Goal: Complete application form

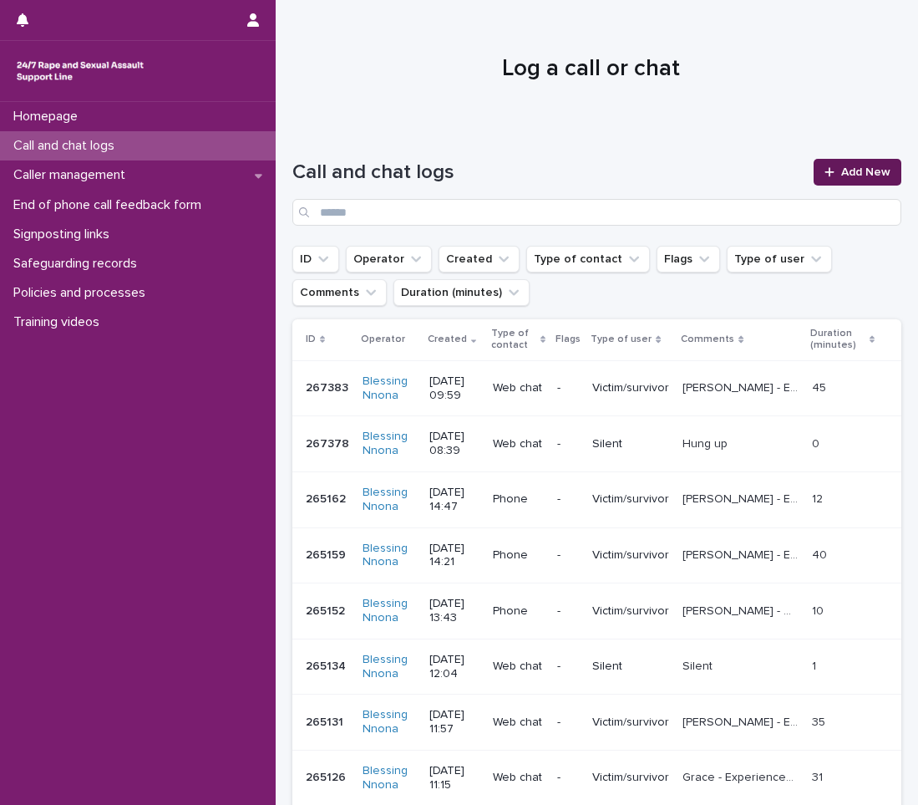
click at [825, 176] on icon at bounding box center [829, 171] width 9 height 9
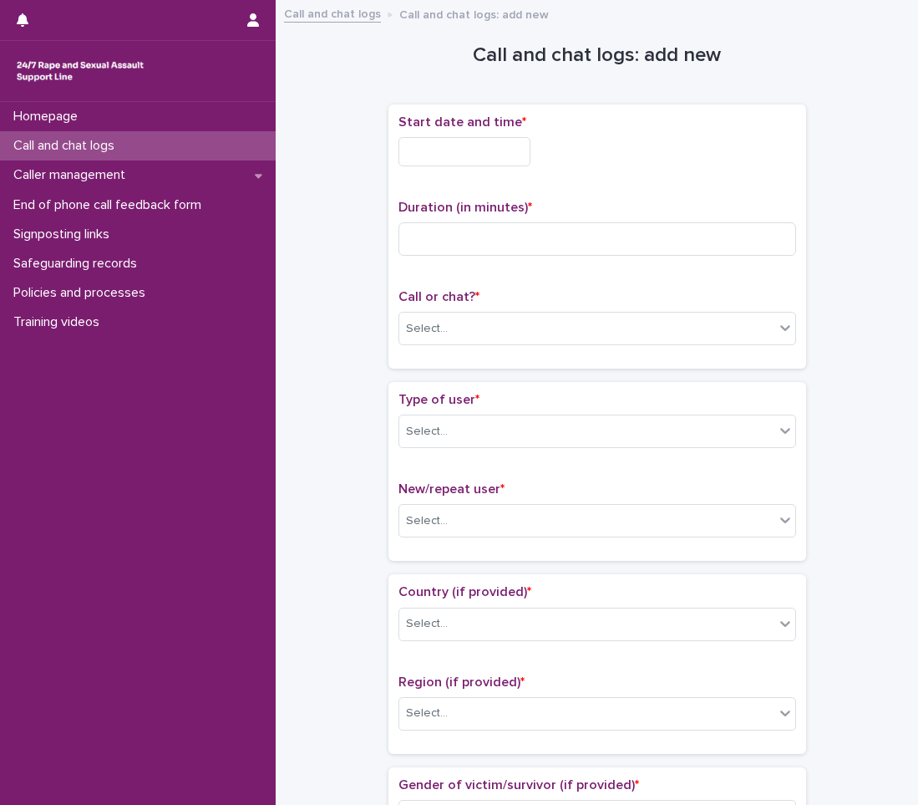
click at [485, 138] on input "text" at bounding box center [465, 151] width 132 height 29
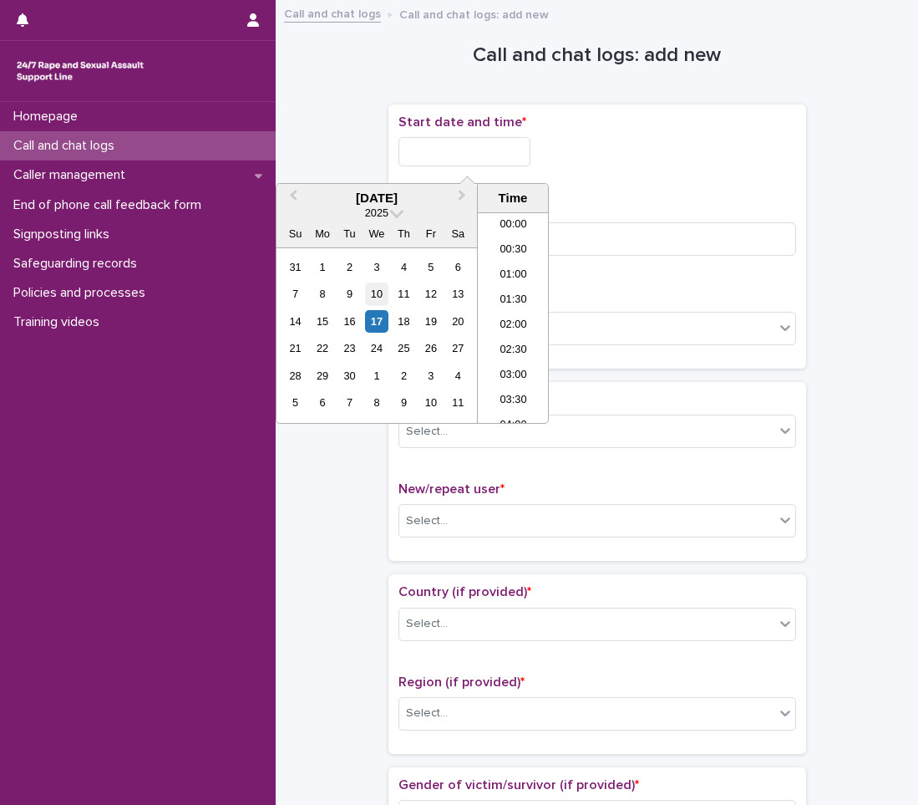
scroll to position [435, 0]
click at [376, 317] on div "17" at bounding box center [376, 321] width 23 height 23
drag, startPoint x: 521, startPoint y: 292, endPoint x: 499, endPoint y: 211, distance: 83.9
click at [521, 288] on li "10:00" at bounding box center [513, 292] width 71 height 25
click at [498, 150] on input "**********" at bounding box center [465, 151] width 132 height 29
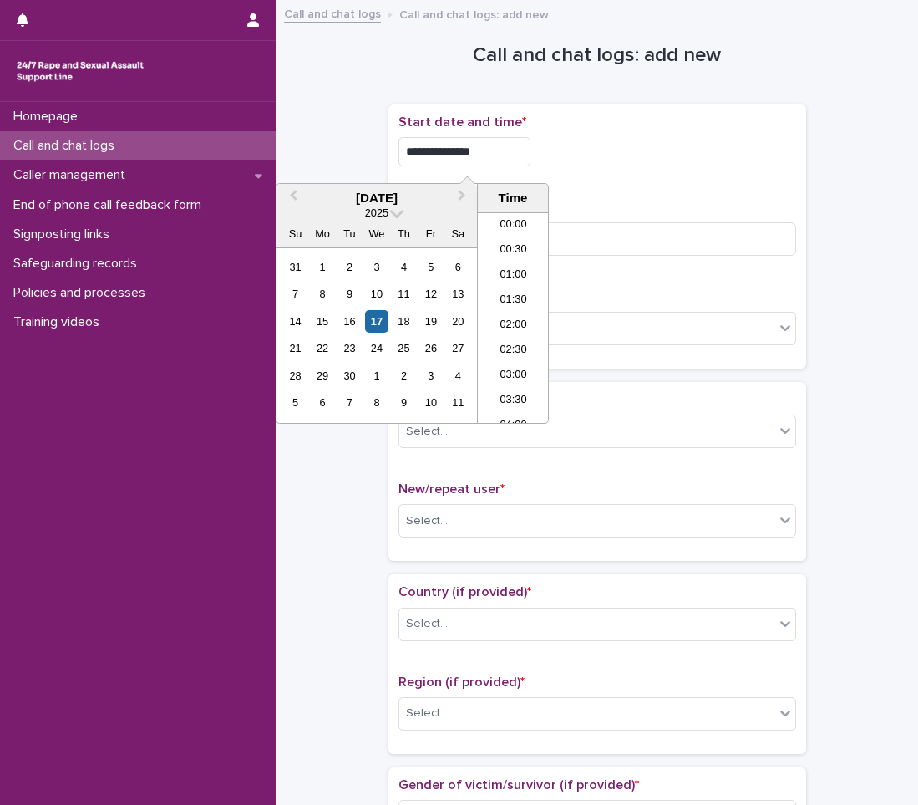
scroll to position [409, 0]
type input "**********"
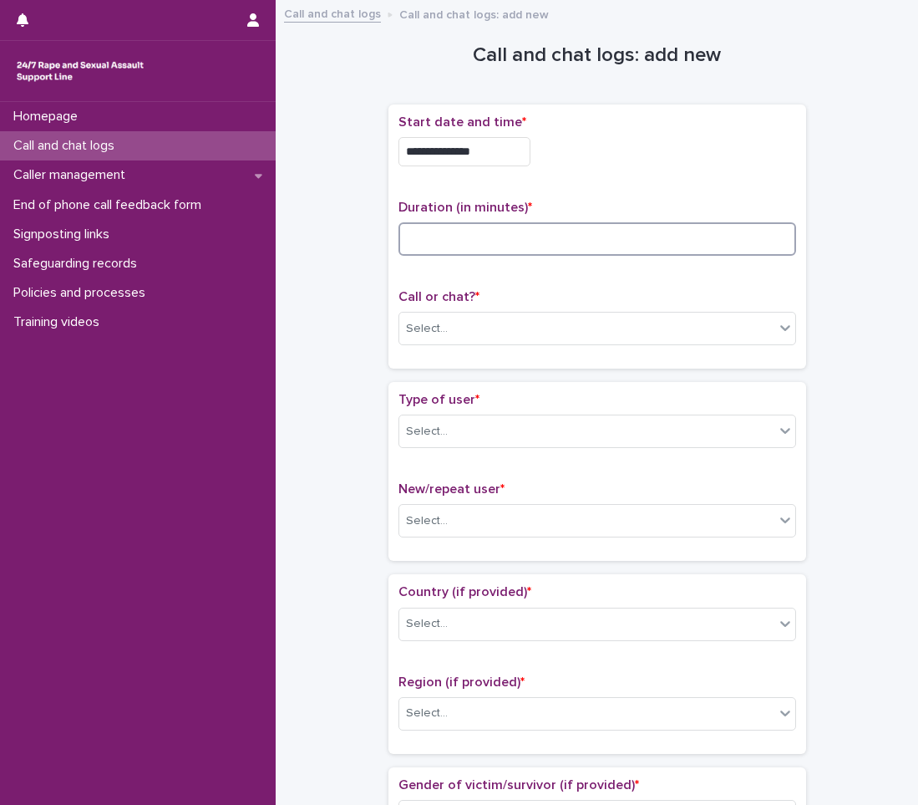
click at [564, 238] on input at bounding box center [598, 238] width 398 height 33
type input "**"
click at [502, 328] on div "Select..." at bounding box center [586, 329] width 375 height 28
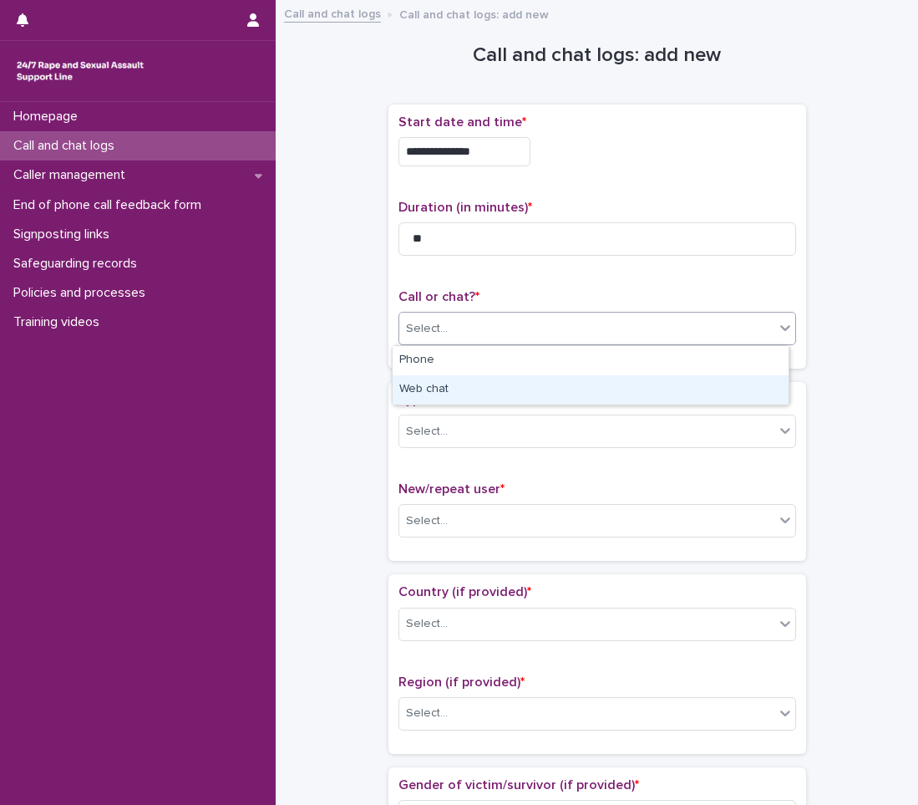
click at [446, 401] on div "Web chat" at bounding box center [591, 389] width 396 height 29
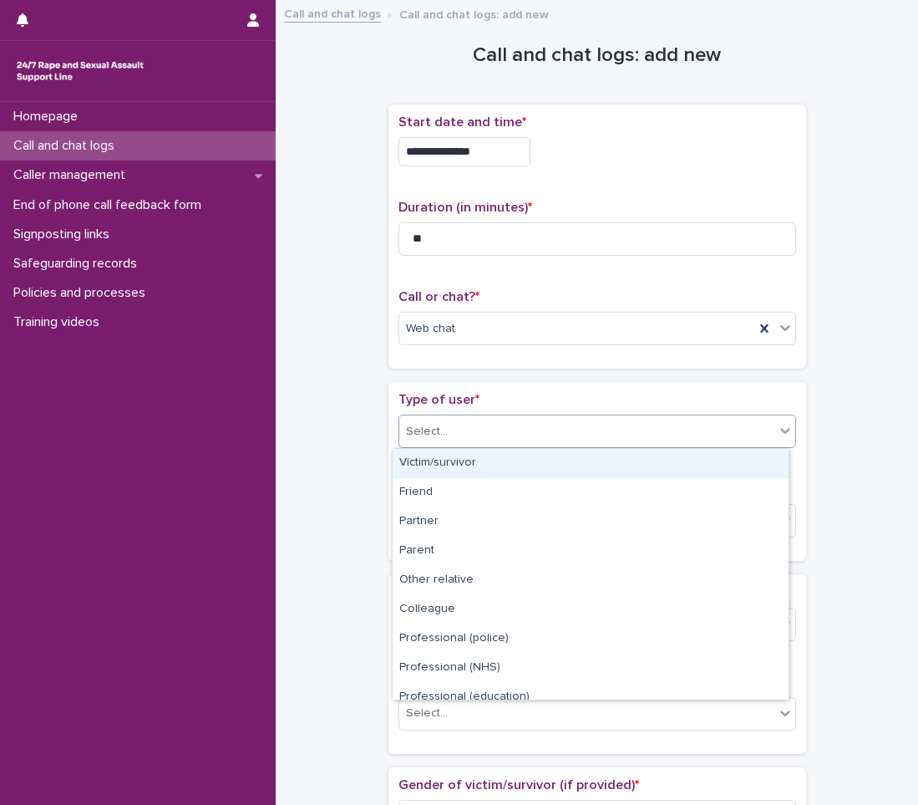
click at [448, 425] on div "Select..." at bounding box center [586, 432] width 375 height 28
click at [447, 466] on div "Victim/survivor" at bounding box center [591, 463] width 396 height 29
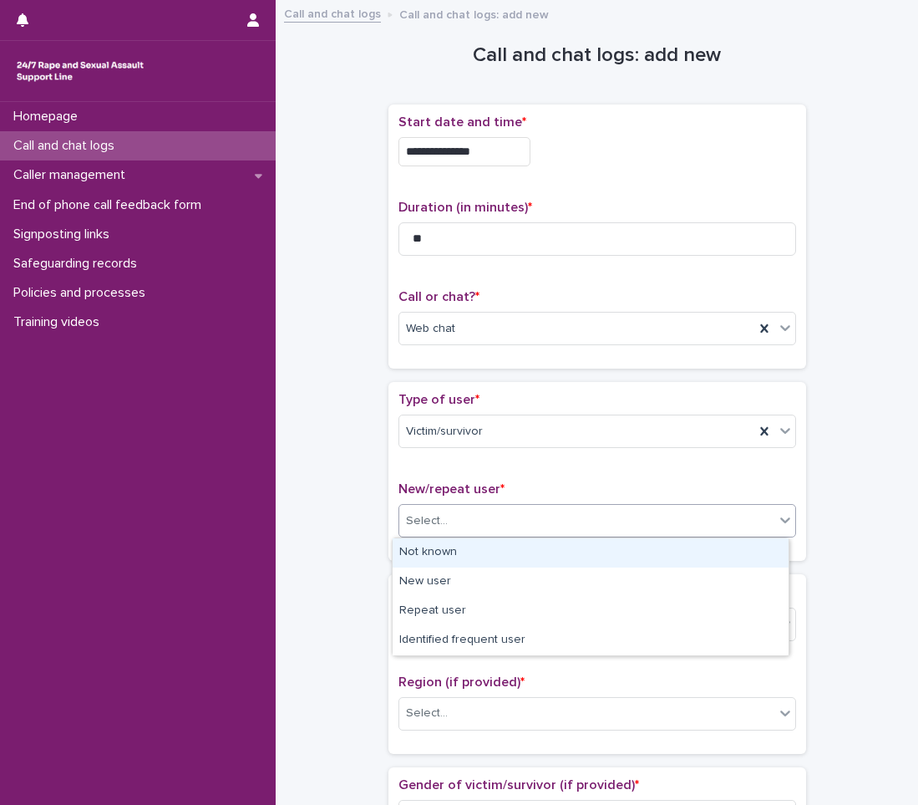
click at [444, 522] on div "Select..." at bounding box center [586, 521] width 375 height 28
click at [429, 555] on div "Not known" at bounding box center [591, 552] width 396 height 29
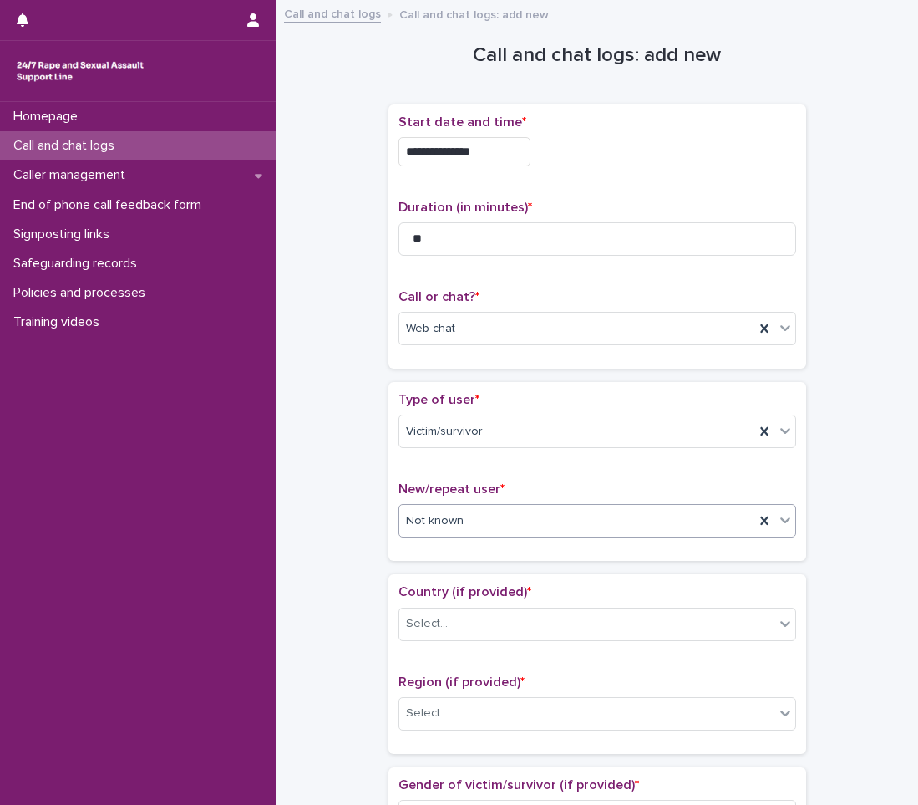
scroll to position [84, 0]
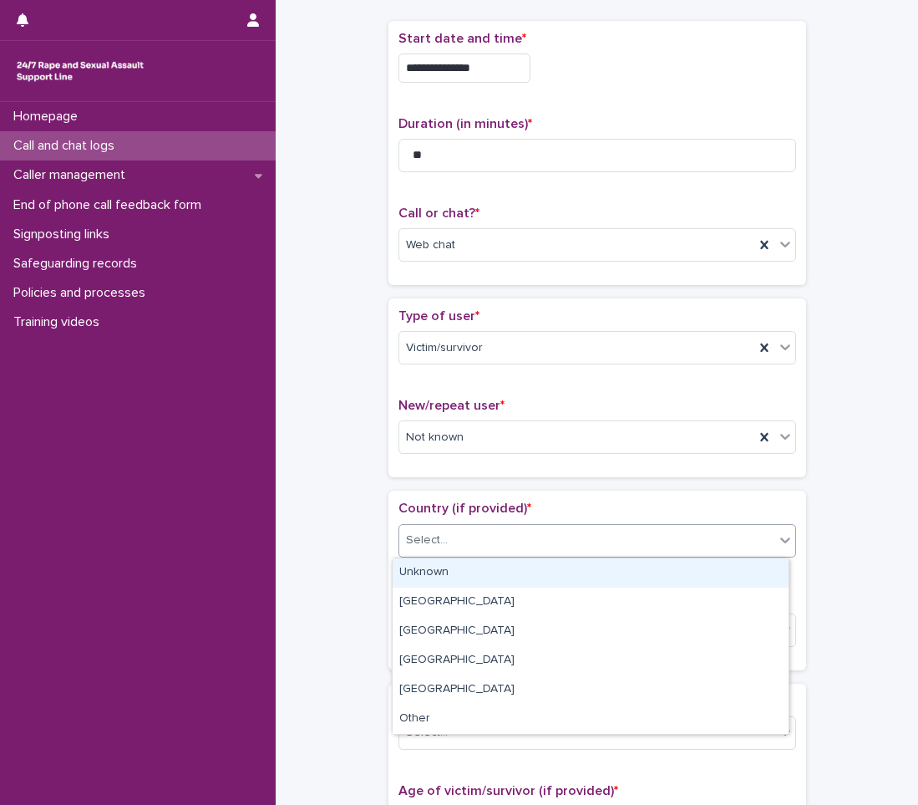
click at [493, 528] on div "Select..." at bounding box center [586, 540] width 375 height 28
click at [467, 568] on div "Unknown" at bounding box center [591, 572] width 396 height 29
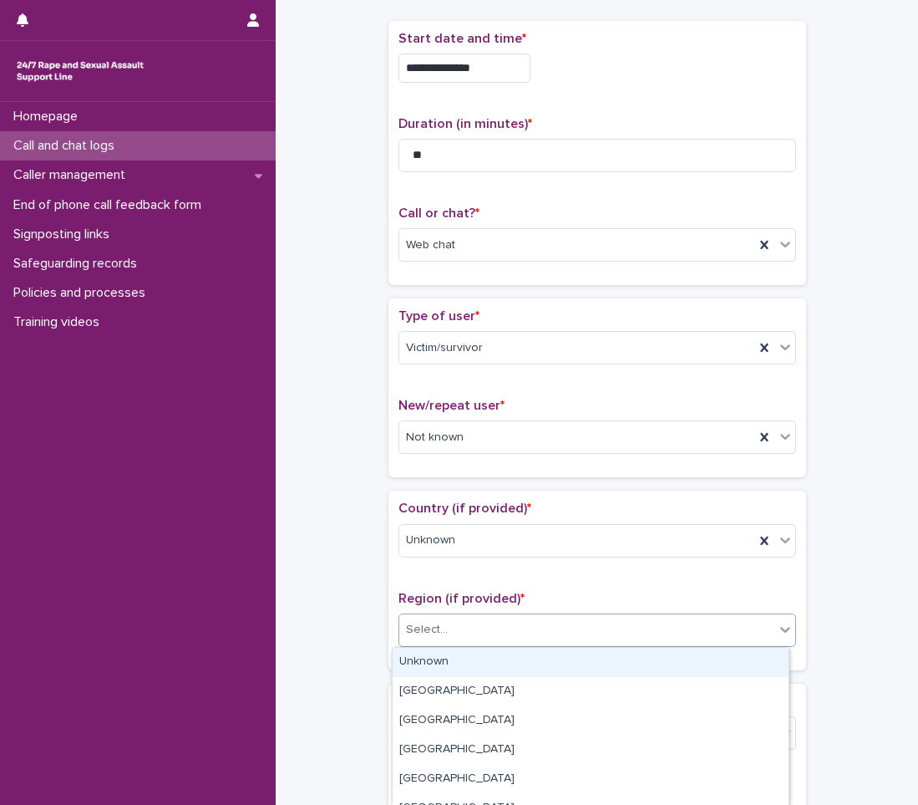
click at [439, 632] on div "Select..." at bounding box center [427, 630] width 42 height 18
click at [427, 656] on div "Unknown" at bounding box center [591, 662] width 396 height 29
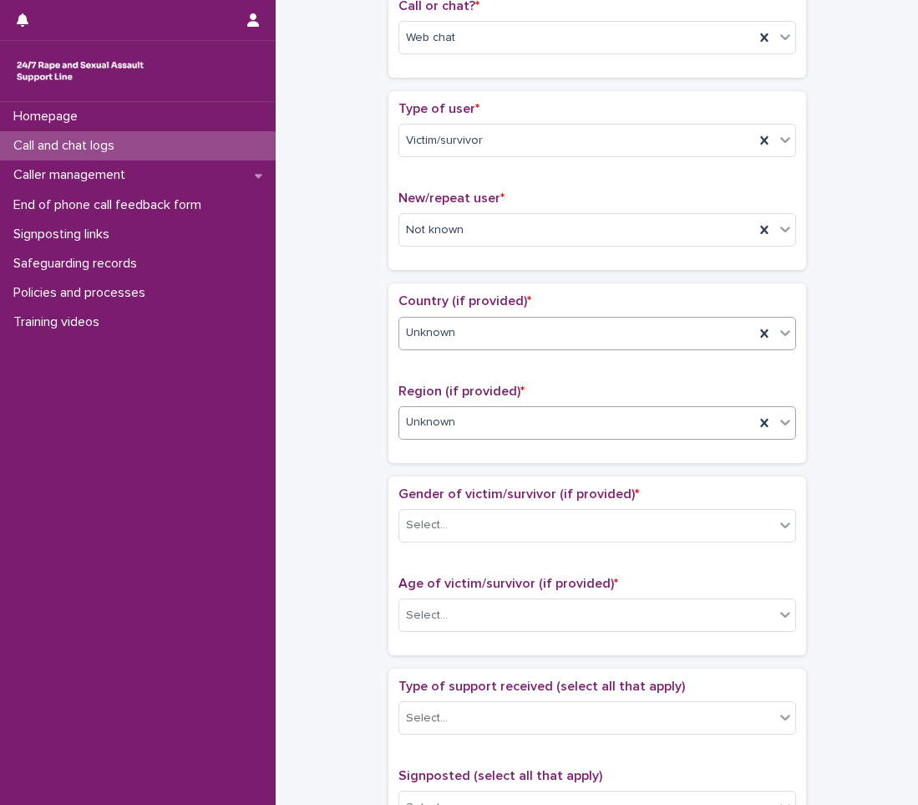
scroll to position [418, 0]
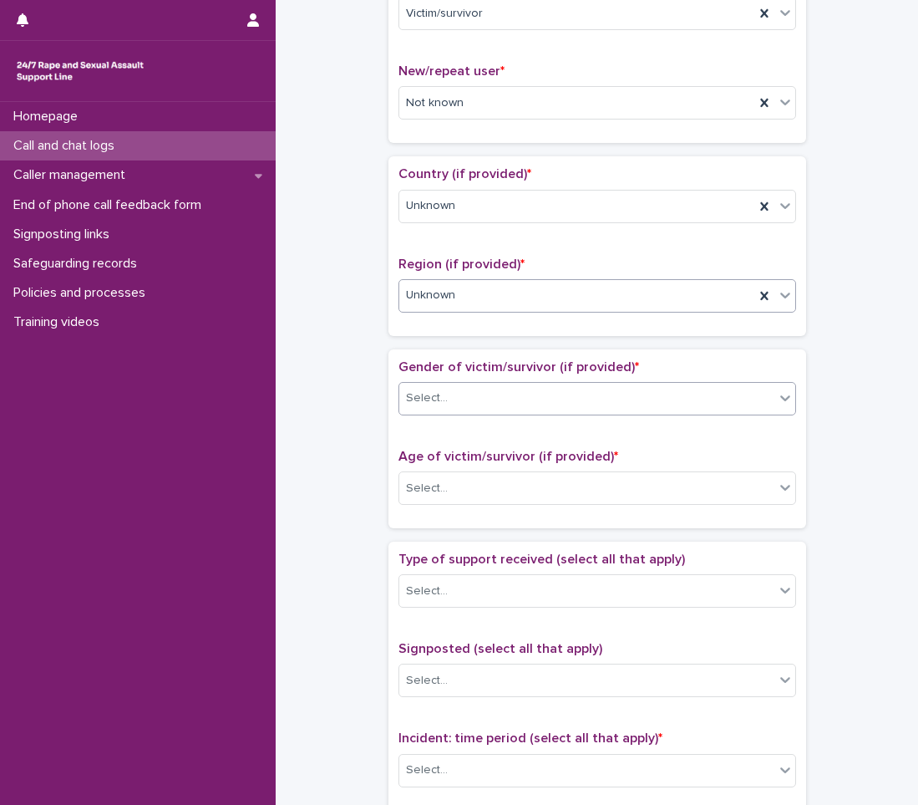
click at [548, 389] on div "Select..." at bounding box center [586, 398] width 375 height 28
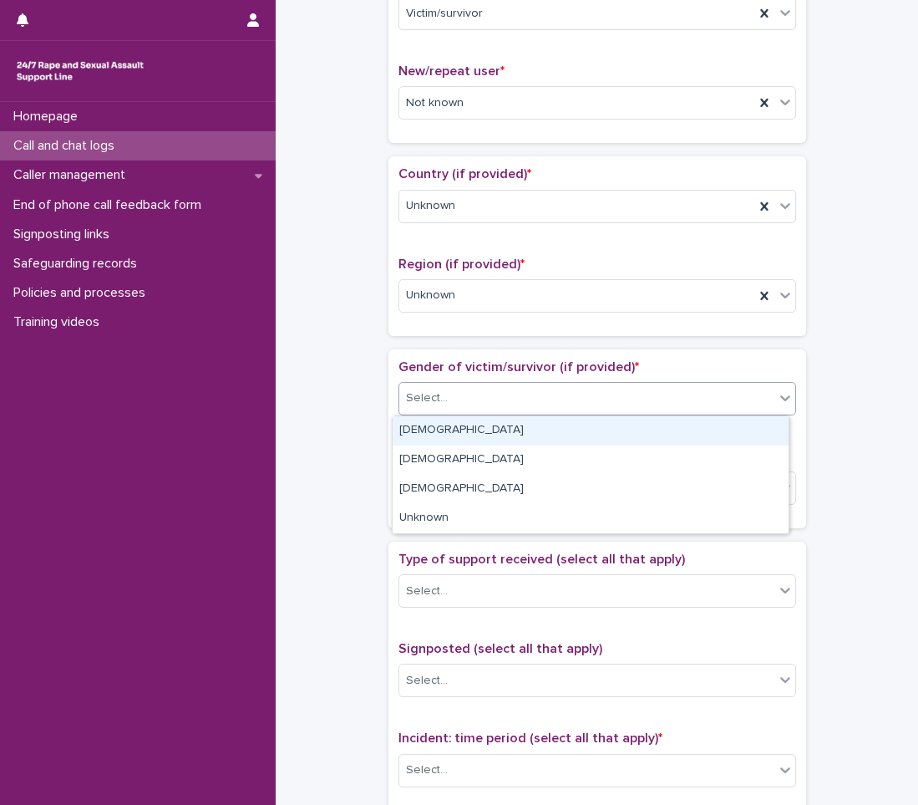
click at [524, 425] on div "[DEMOGRAPHIC_DATA]" at bounding box center [591, 430] width 396 height 29
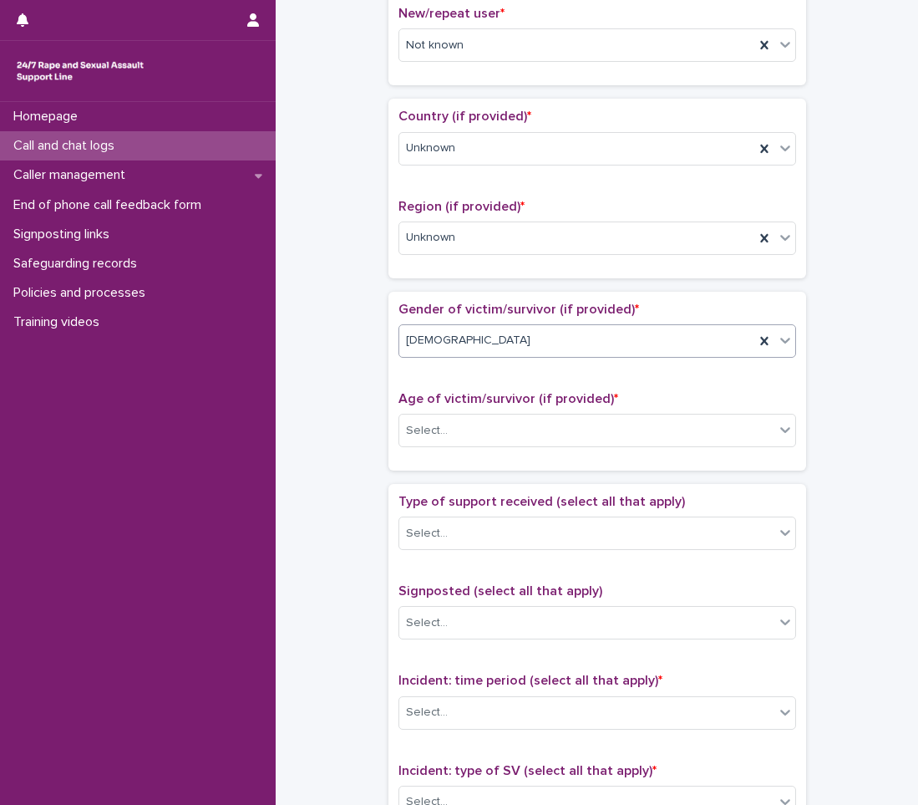
scroll to position [501, 0]
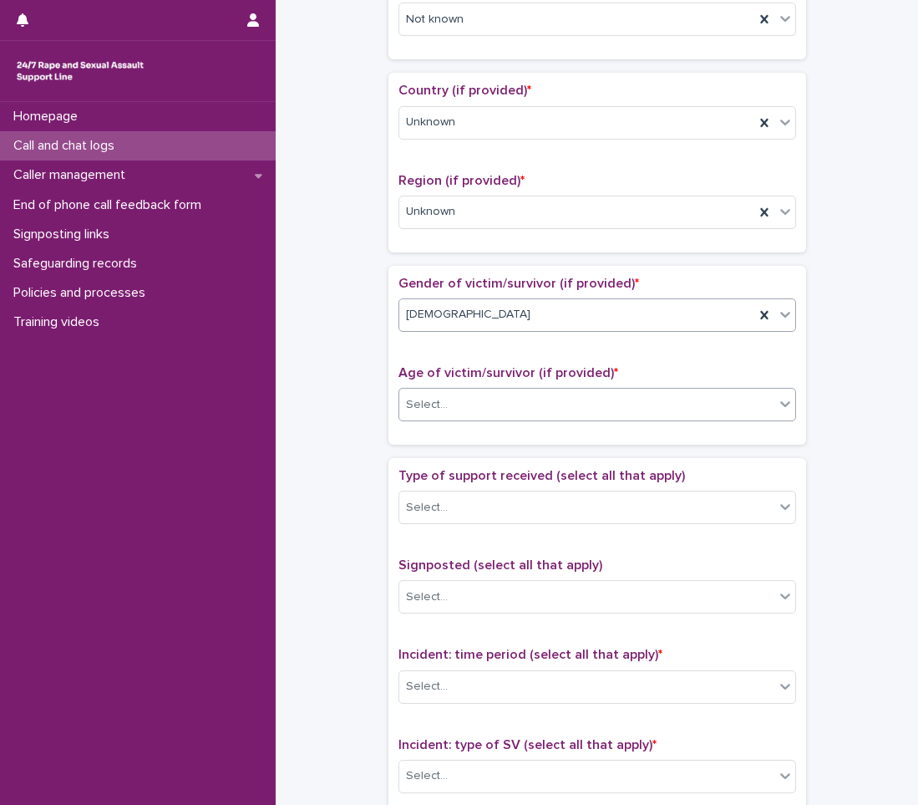
click at [490, 400] on div "Select..." at bounding box center [586, 405] width 375 height 28
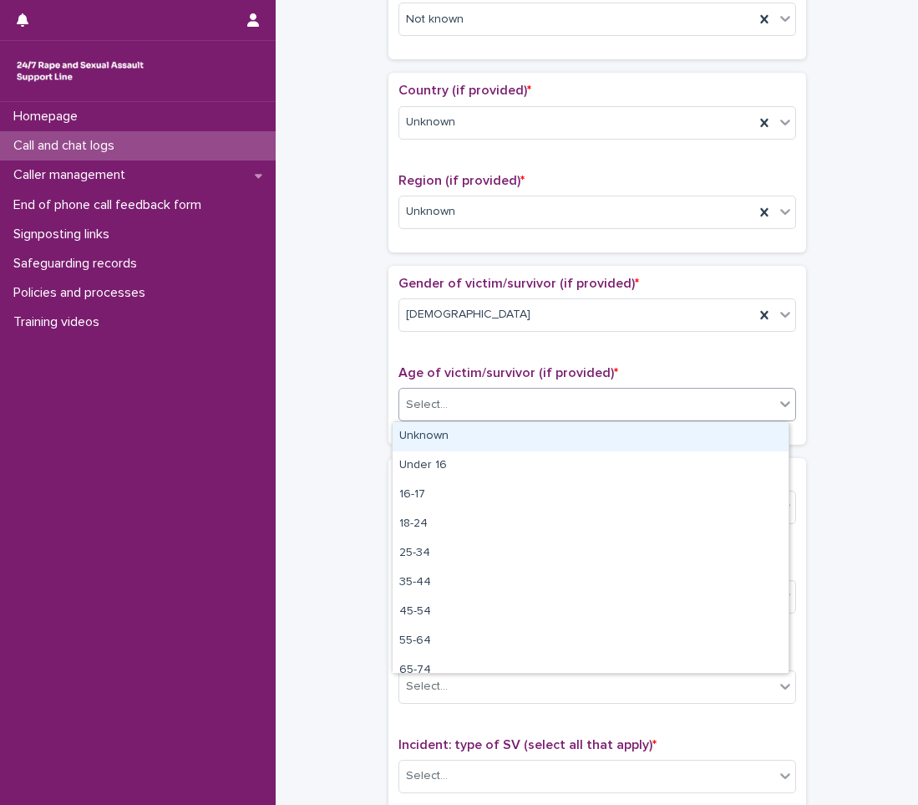
click at [440, 438] on div "Unknown" at bounding box center [591, 436] width 396 height 29
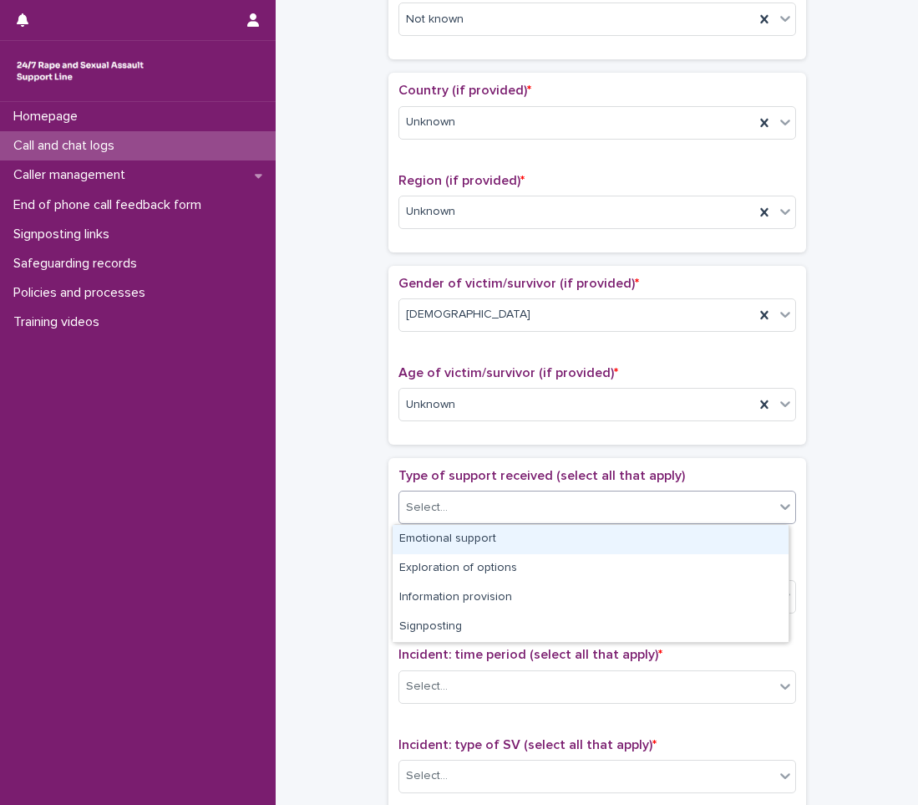
click at [461, 506] on div "Select..." at bounding box center [586, 508] width 375 height 28
click at [442, 542] on div "Emotional support" at bounding box center [591, 539] width 396 height 29
click at [783, 507] on icon at bounding box center [785, 506] width 17 height 17
click at [722, 542] on div "Exploration of options" at bounding box center [591, 539] width 396 height 29
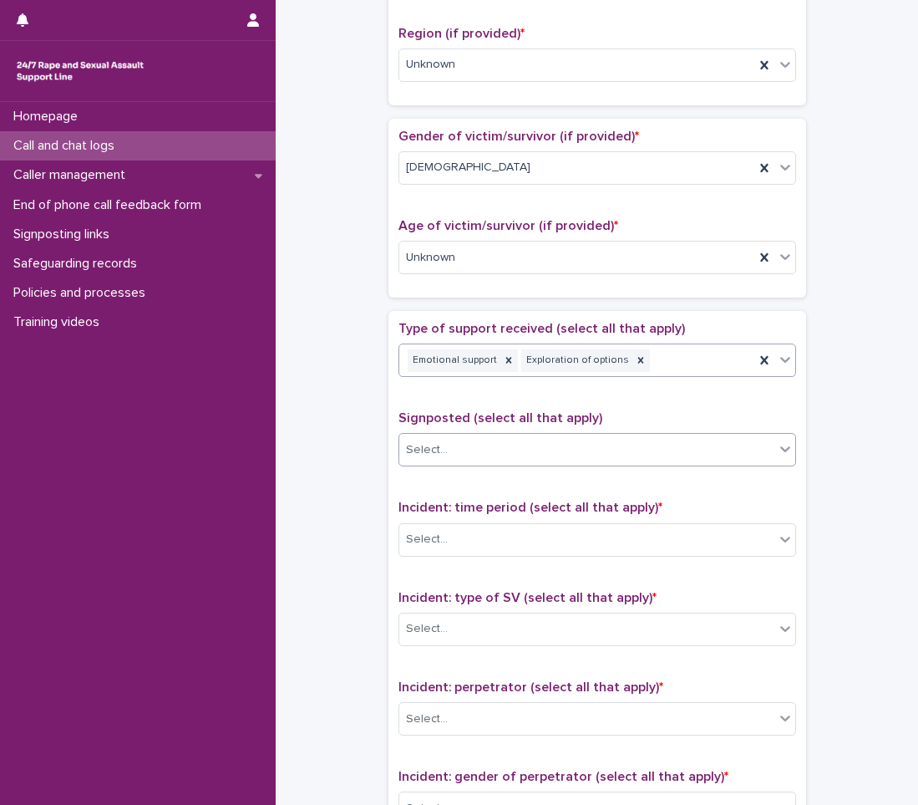
scroll to position [669, 0]
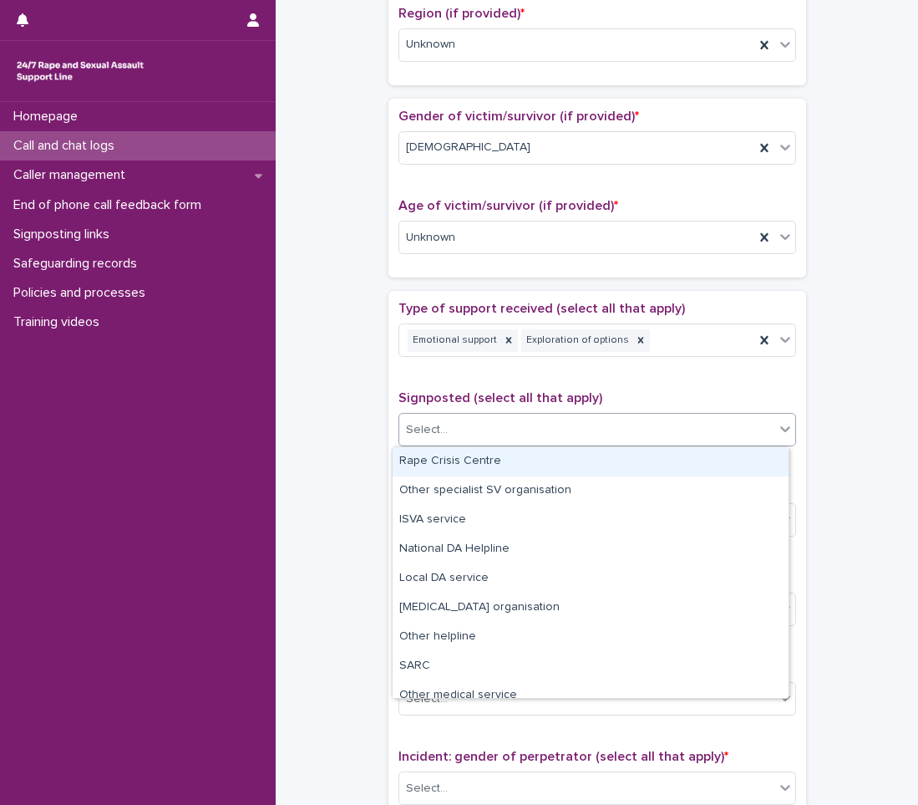
click at [636, 425] on div "Select..." at bounding box center [586, 430] width 375 height 28
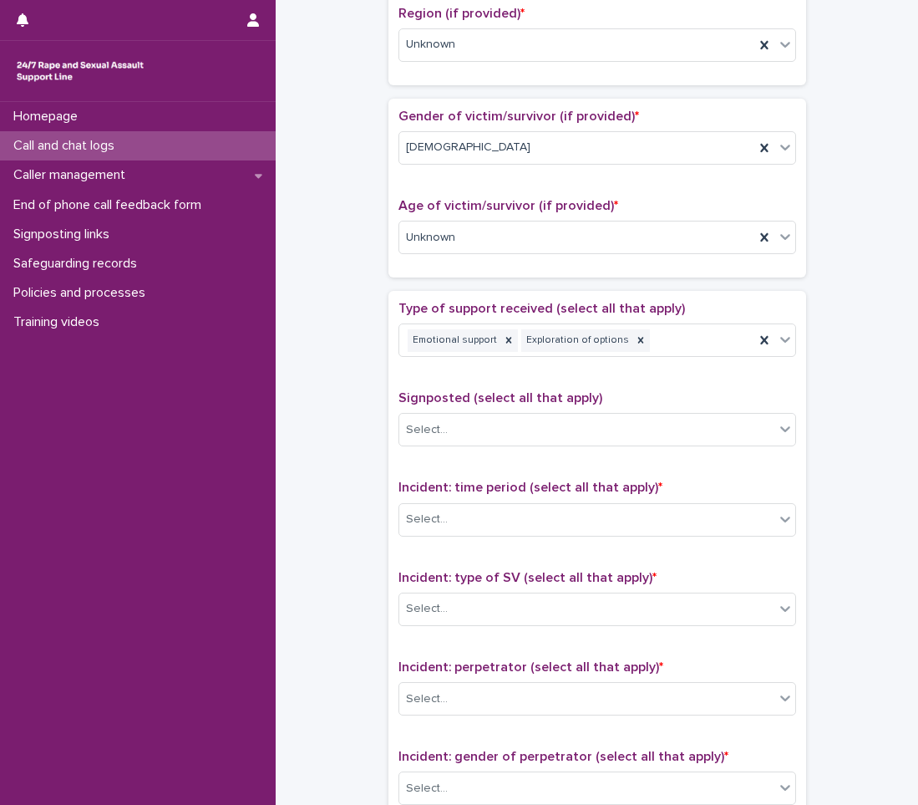
click at [354, 439] on div "**********" at bounding box center [596, 196] width 609 height 1709
click at [562, 523] on div "Select..." at bounding box center [586, 520] width 375 height 28
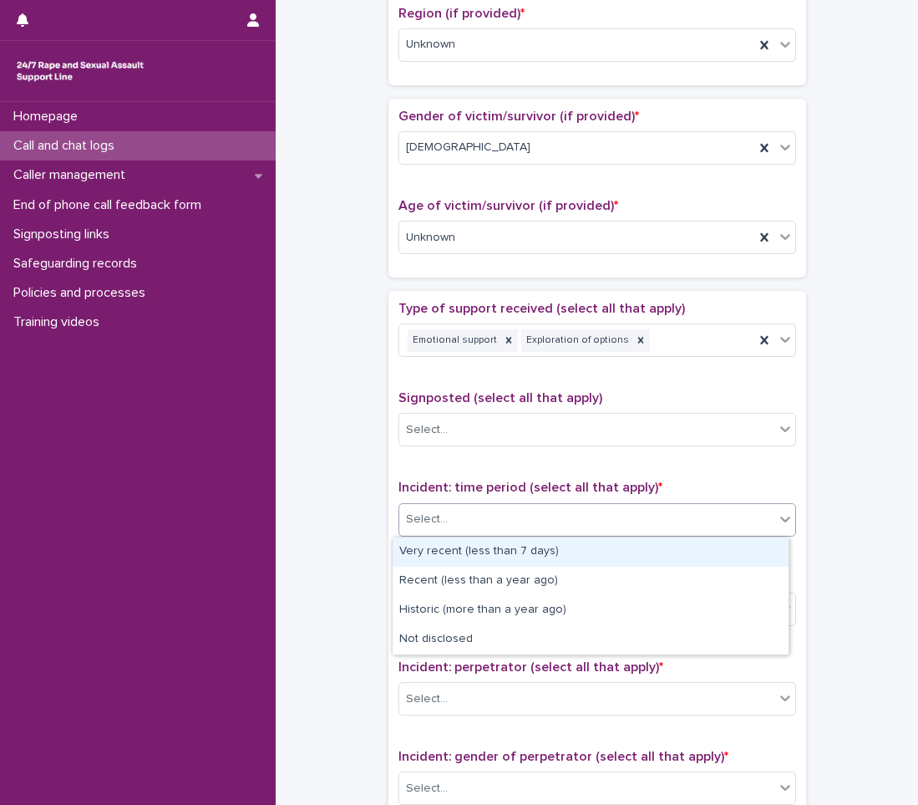
click at [332, 545] on div "**********" at bounding box center [596, 196] width 609 height 1709
click at [500, 519] on div "Select..." at bounding box center [586, 520] width 375 height 28
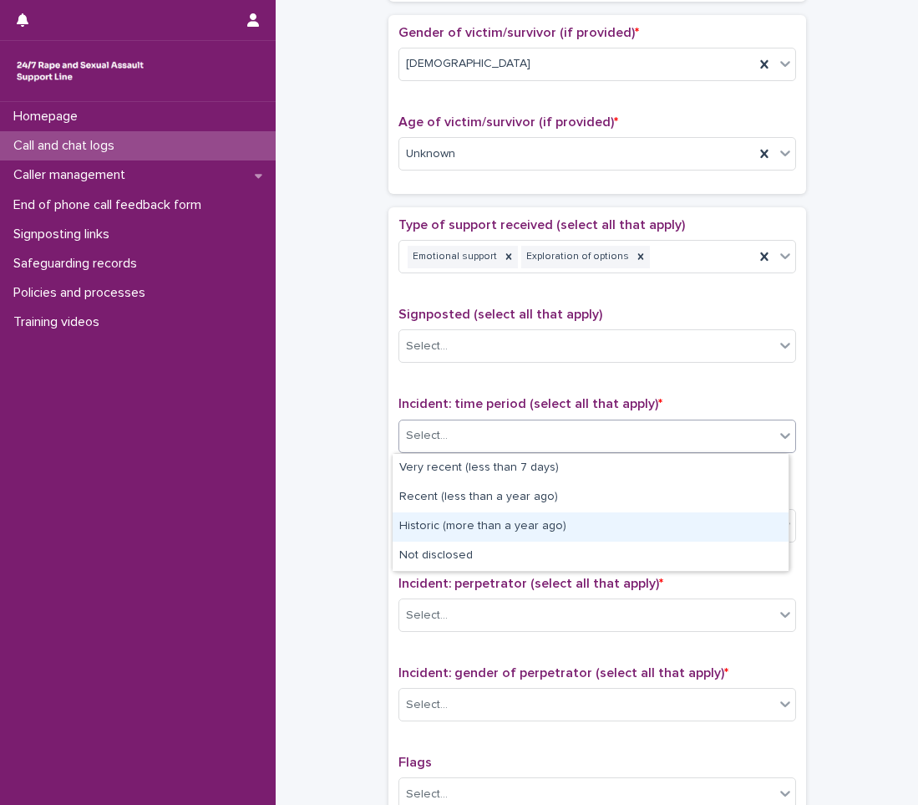
click at [473, 520] on div "Historic (more than a year ago)" at bounding box center [591, 526] width 396 height 29
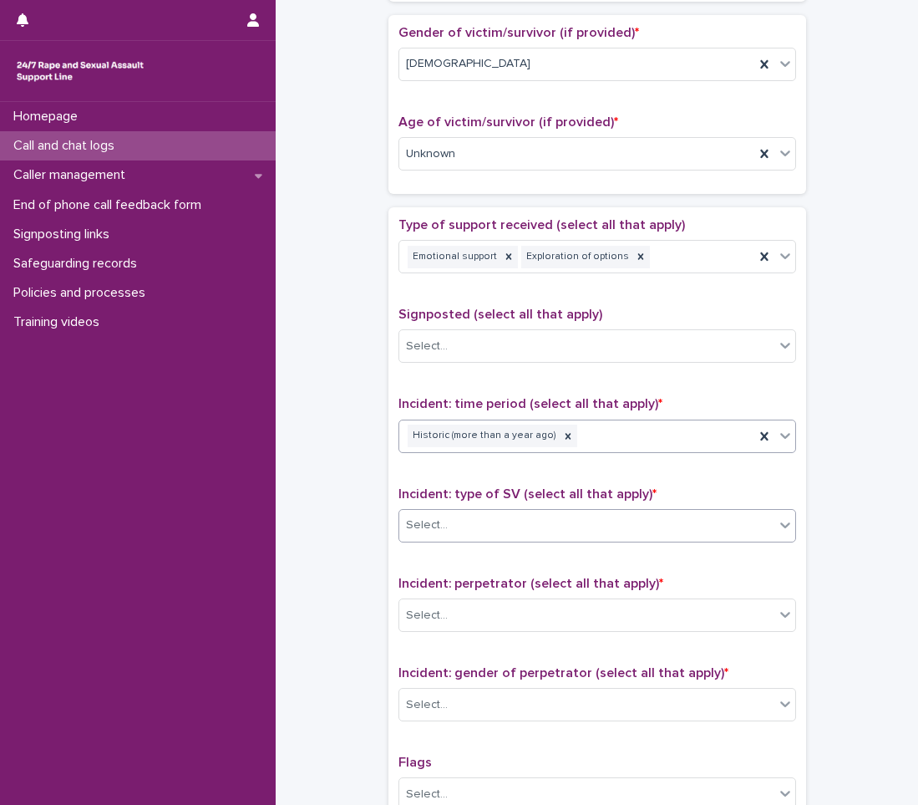
click at [493, 520] on div "Select..." at bounding box center [586, 525] width 375 height 28
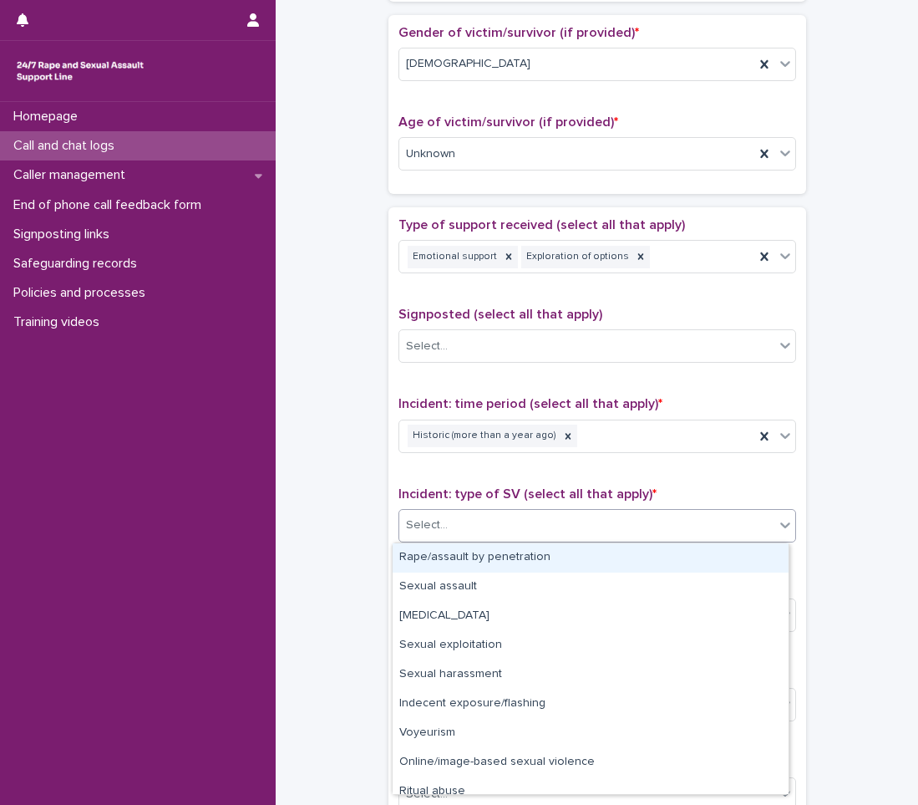
click at [477, 556] on div "Rape/assault by penetration" at bounding box center [591, 557] width 396 height 29
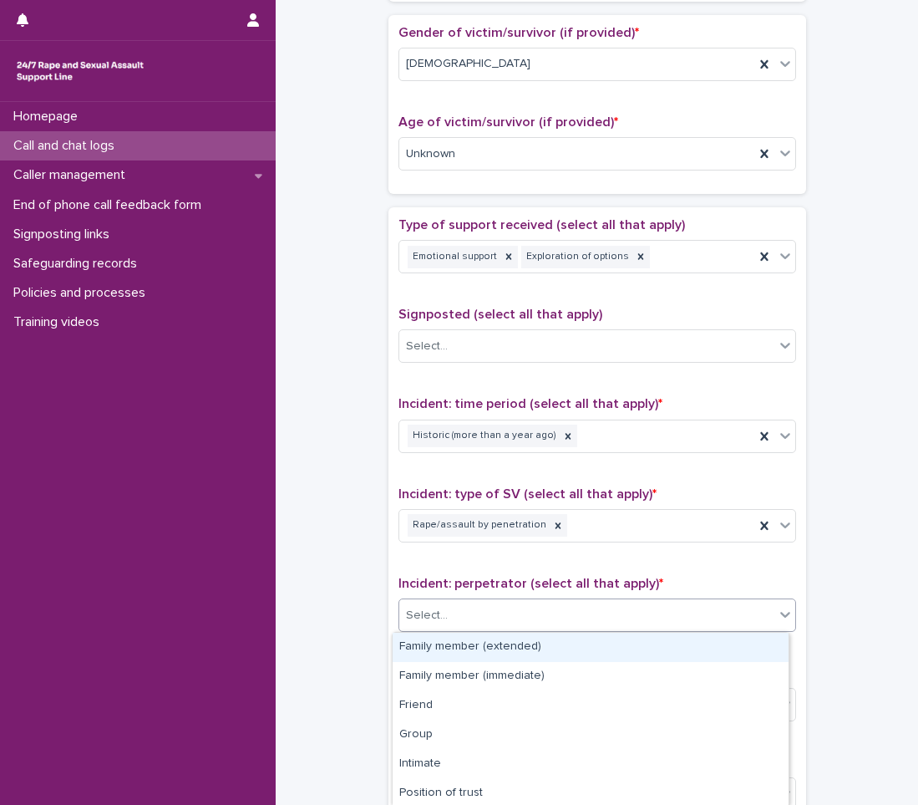
click at [470, 610] on div "Select..." at bounding box center [586, 616] width 375 height 28
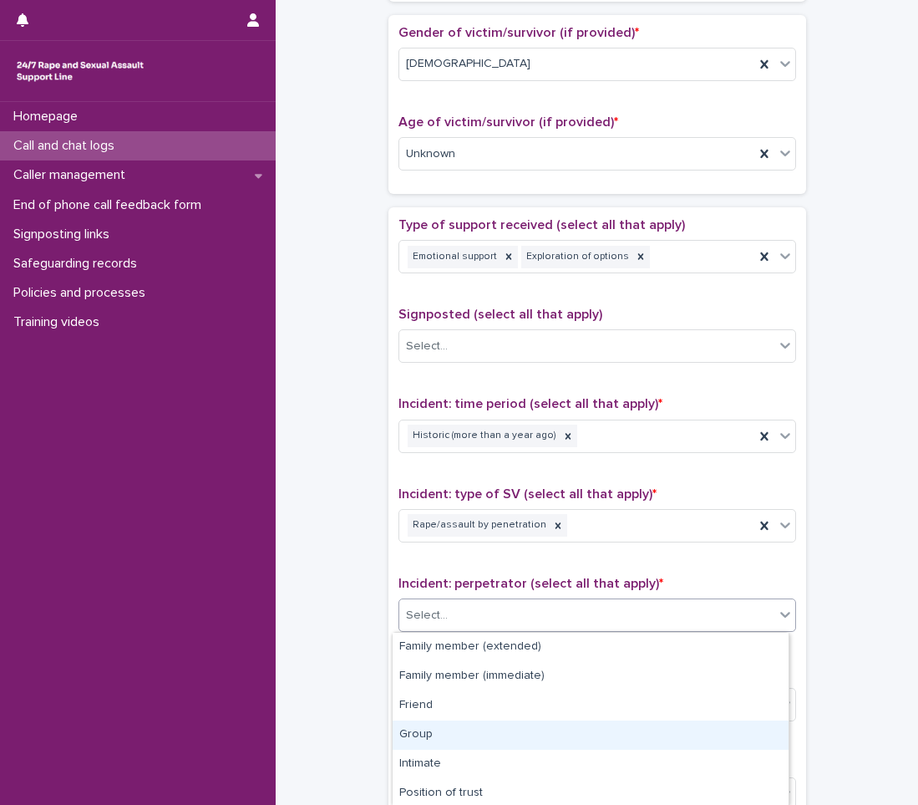
scroll to position [149, 0]
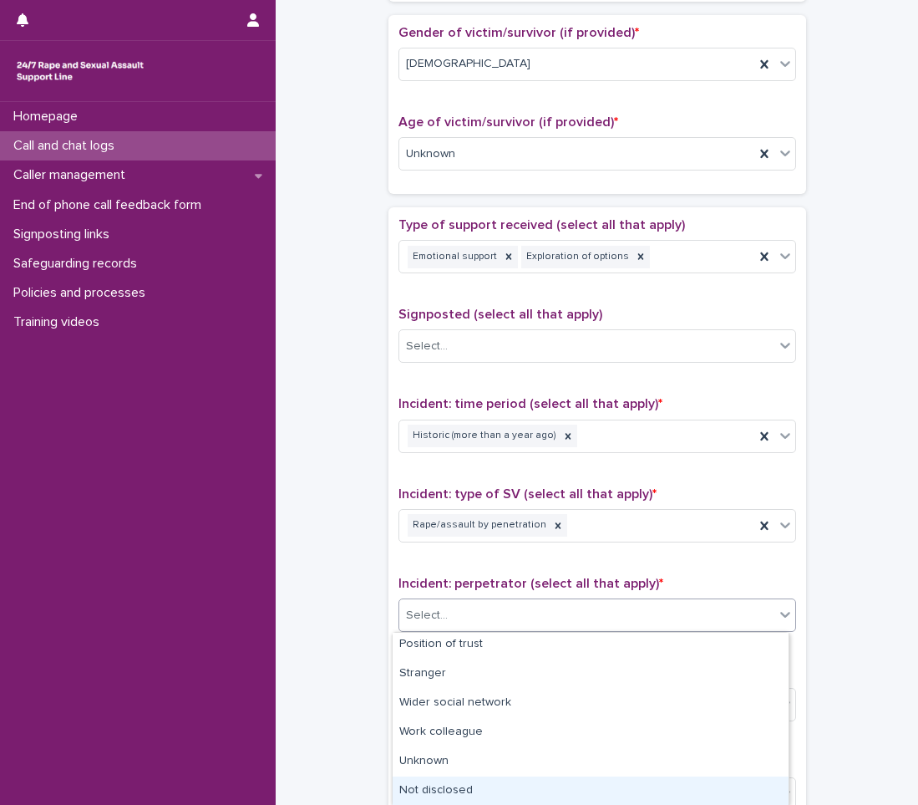
click at [429, 791] on div "Not disclosed" at bounding box center [591, 790] width 396 height 29
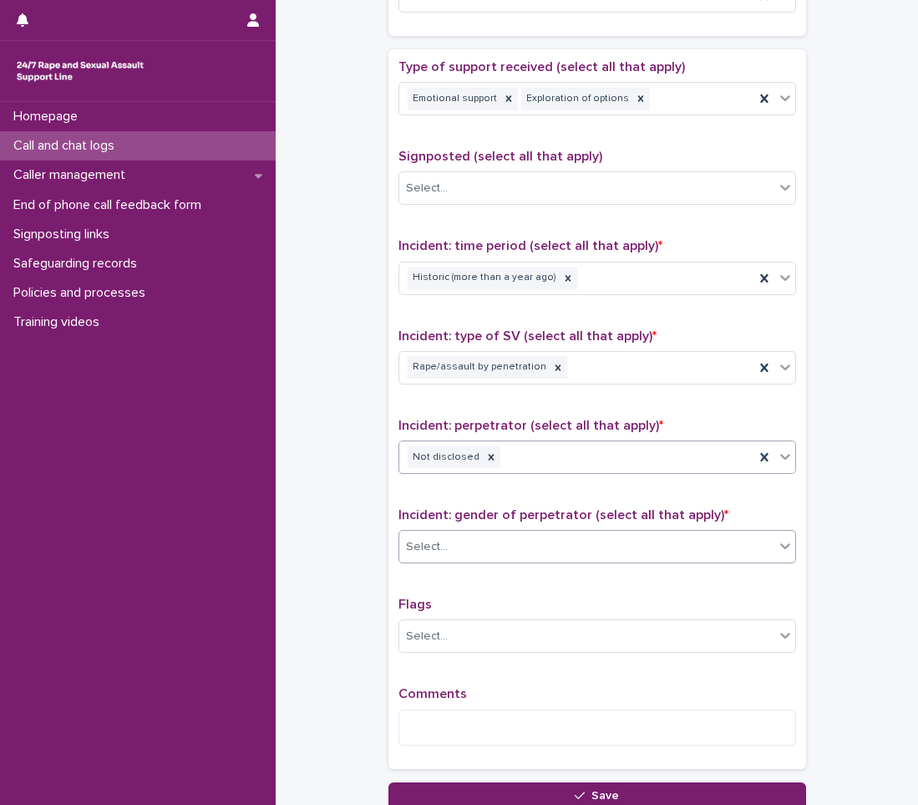
scroll to position [919, 0]
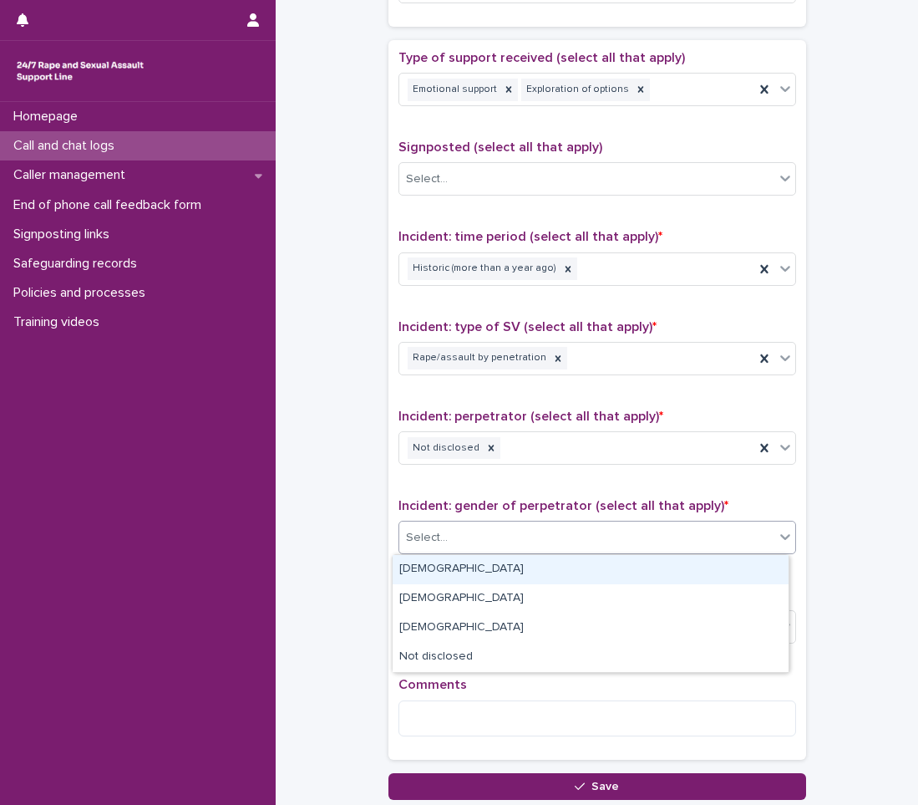
click at [517, 535] on div "Select..." at bounding box center [586, 538] width 375 height 28
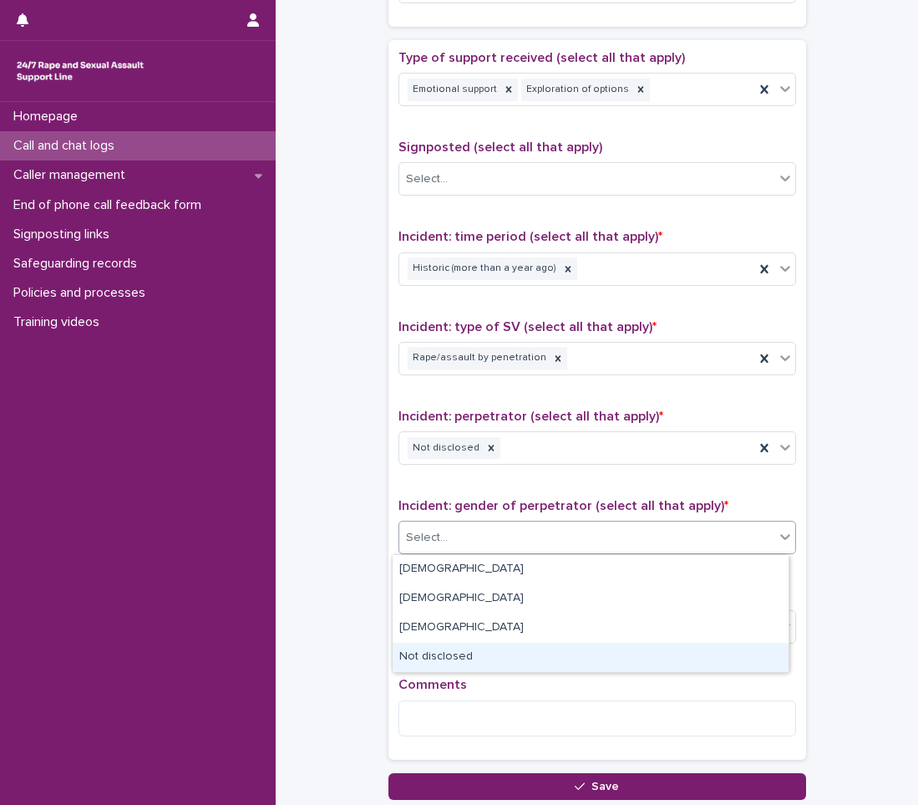
click at [465, 665] on div "Not disclosed" at bounding box center [591, 657] width 396 height 29
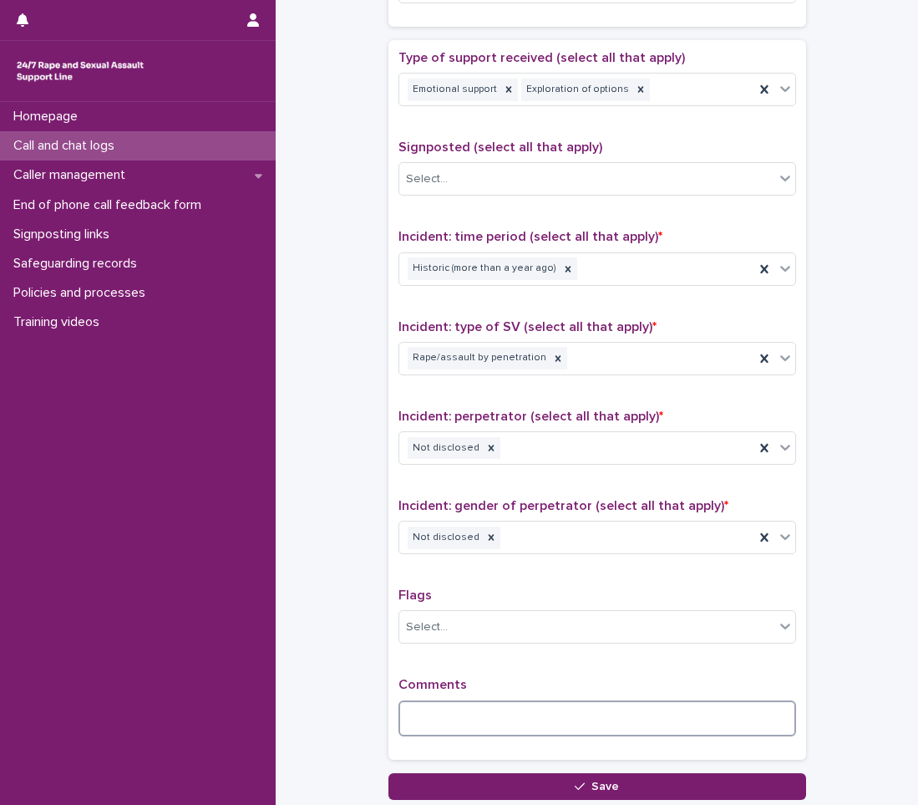
click at [492, 710] on textarea at bounding box center [598, 718] width 398 height 36
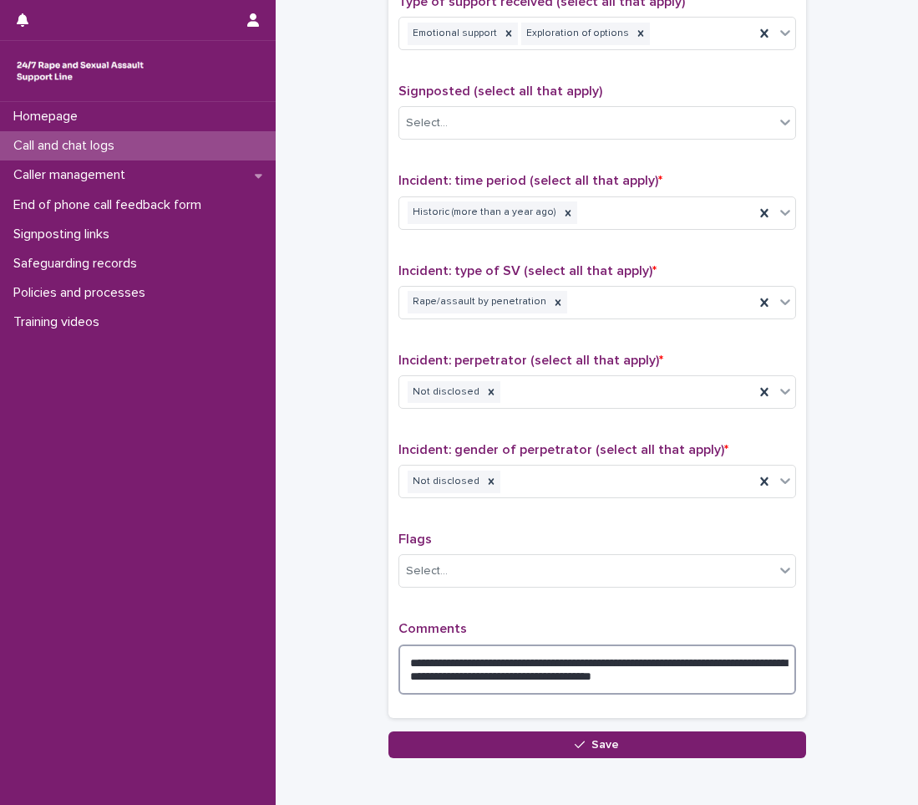
scroll to position [1059, 0]
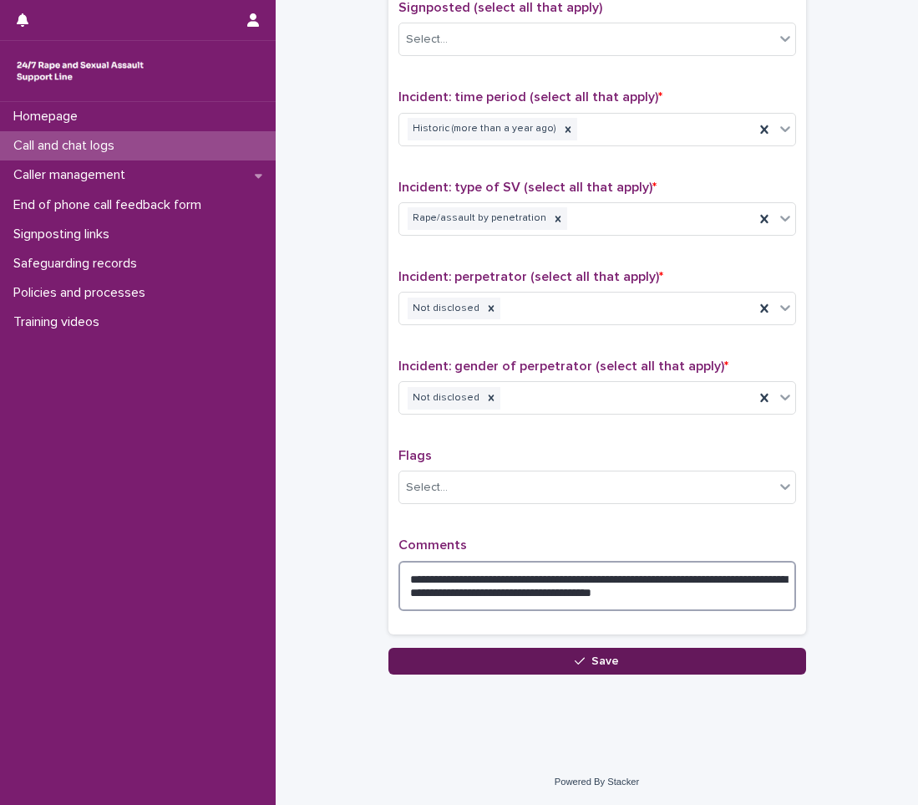
type textarea "**********"
click at [644, 651] on button "Save" at bounding box center [598, 661] width 418 height 27
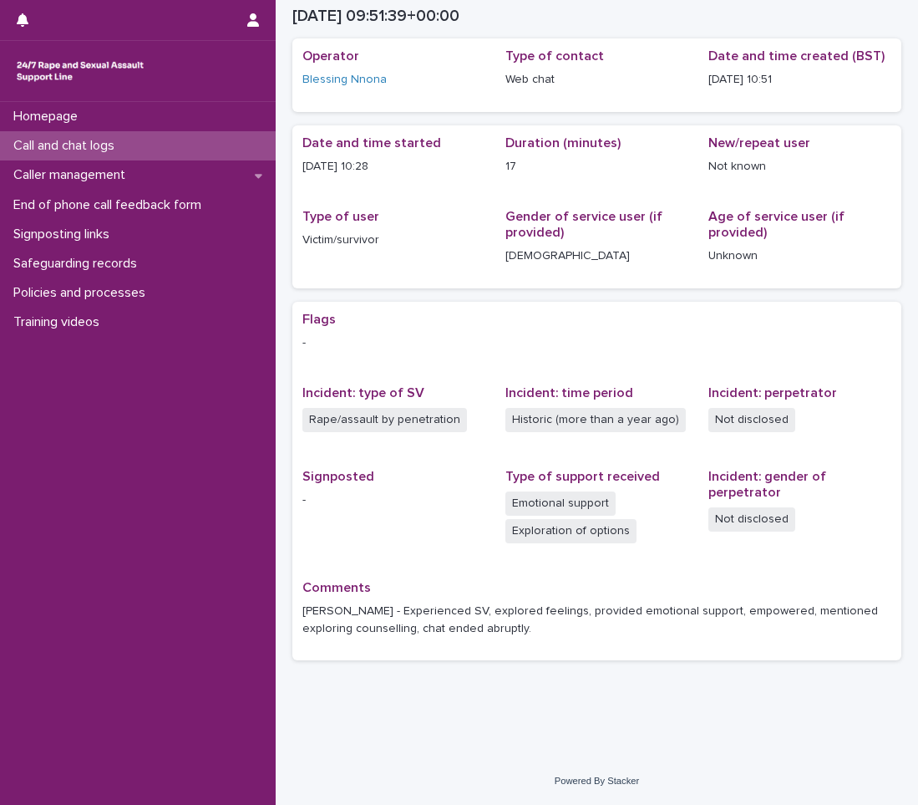
scroll to position [62, 0]
click at [146, 135] on div "Call and chat logs" at bounding box center [138, 145] width 276 height 29
